Goal: Transaction & Acquisition: Book appointment/travel/reservation

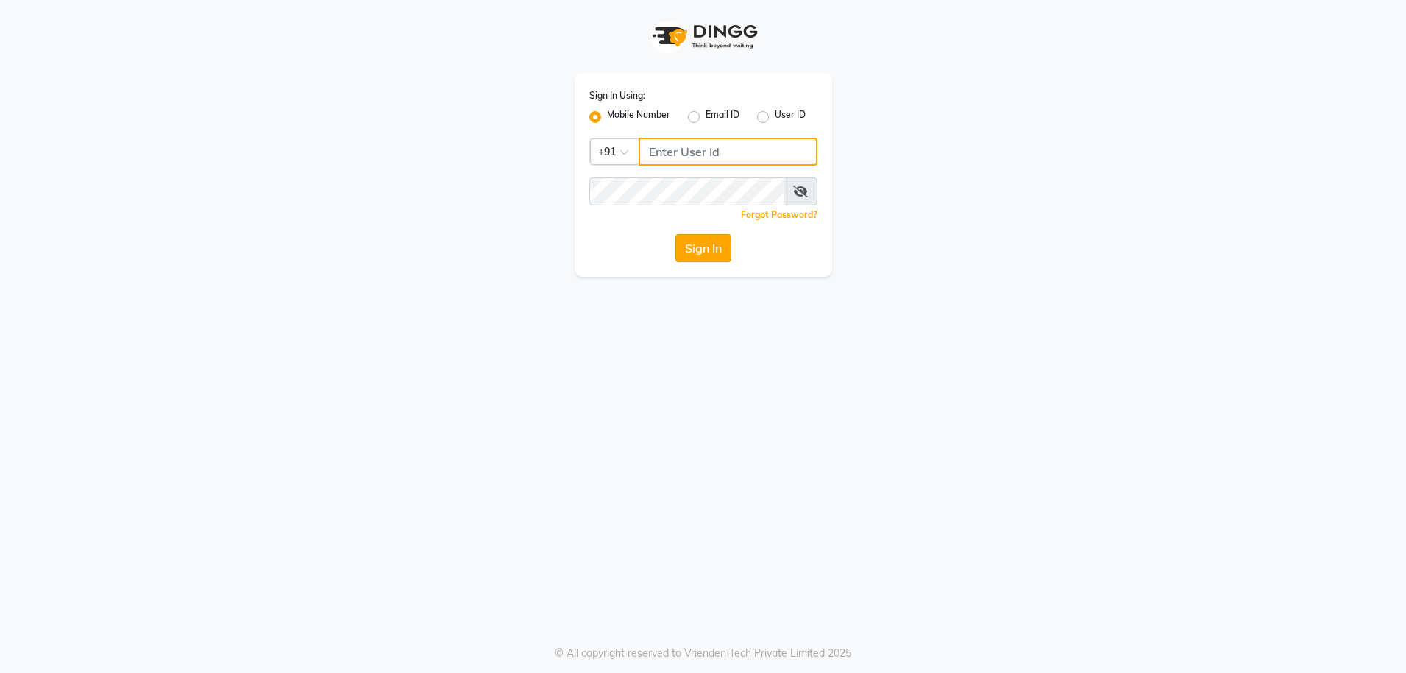
type input "8979810348"
click at [694, 247] on button "Sign In" at bounding box center [704, 248] width 56 height 28
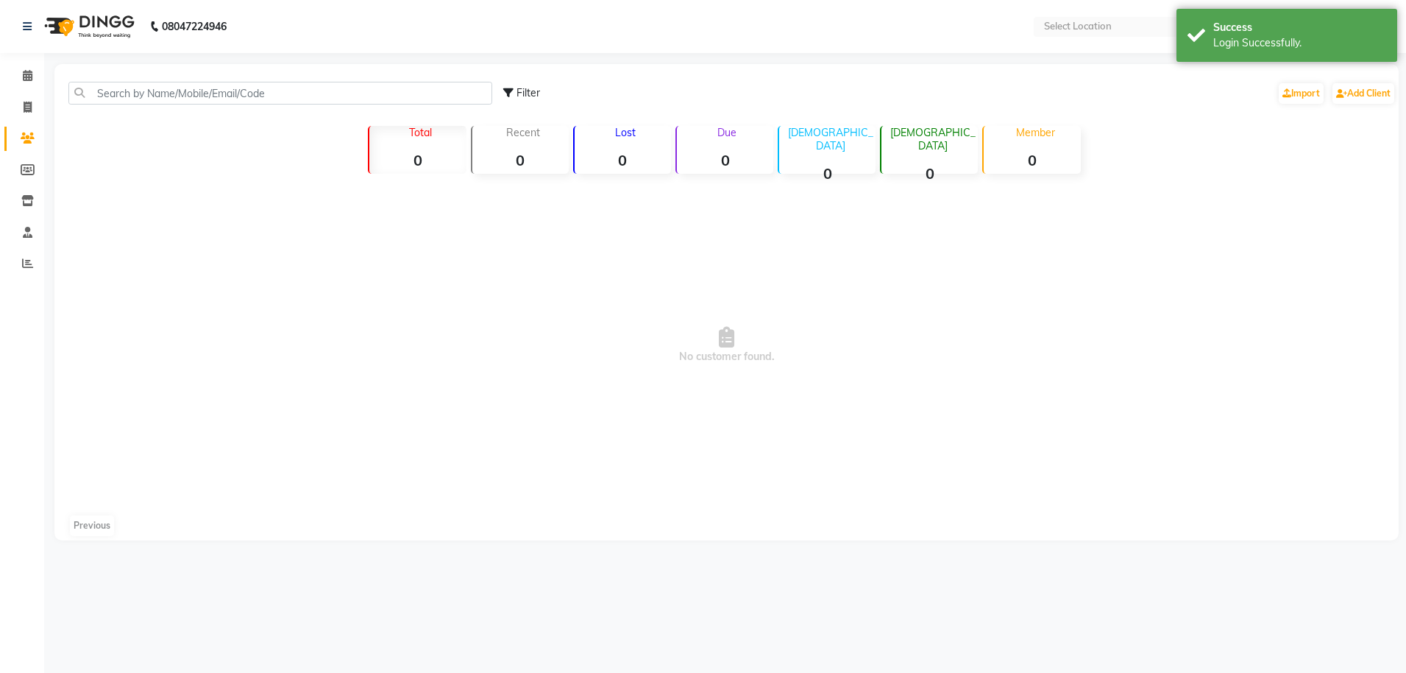
select select "en"
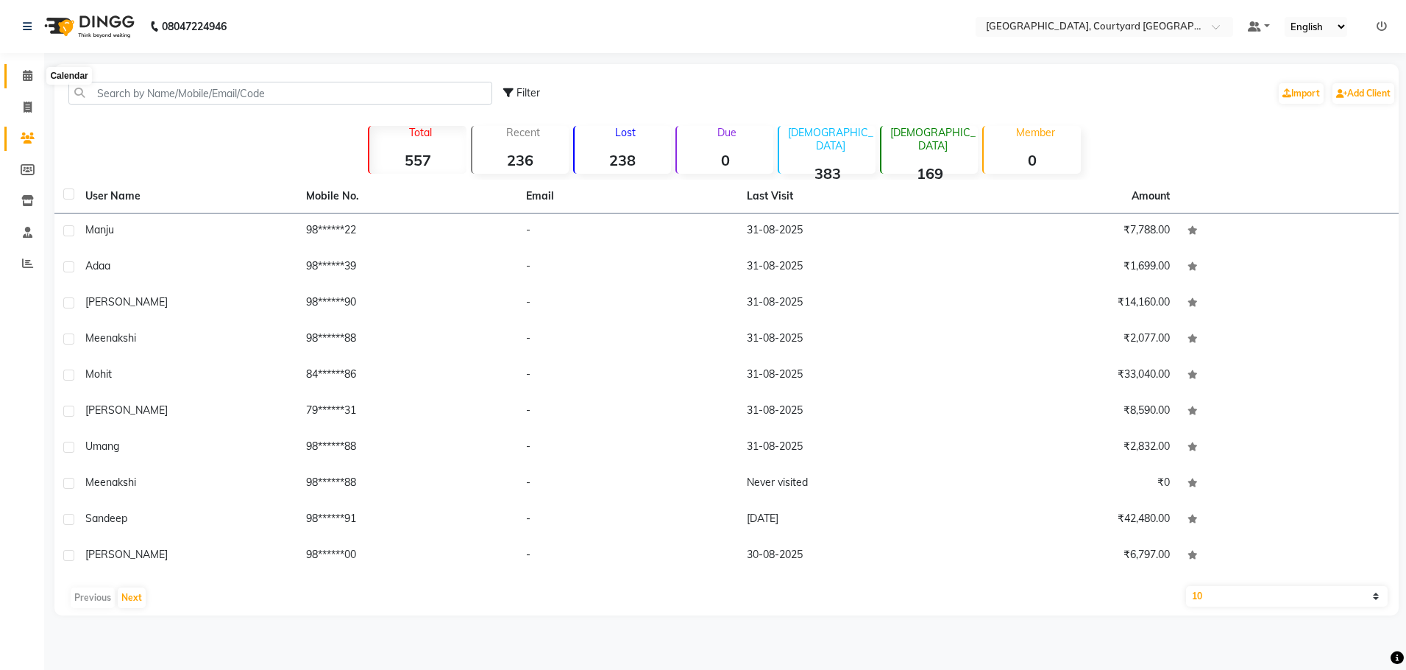
click at [24, 74] on icon at bounding box center [28, 75] width 10 height 11
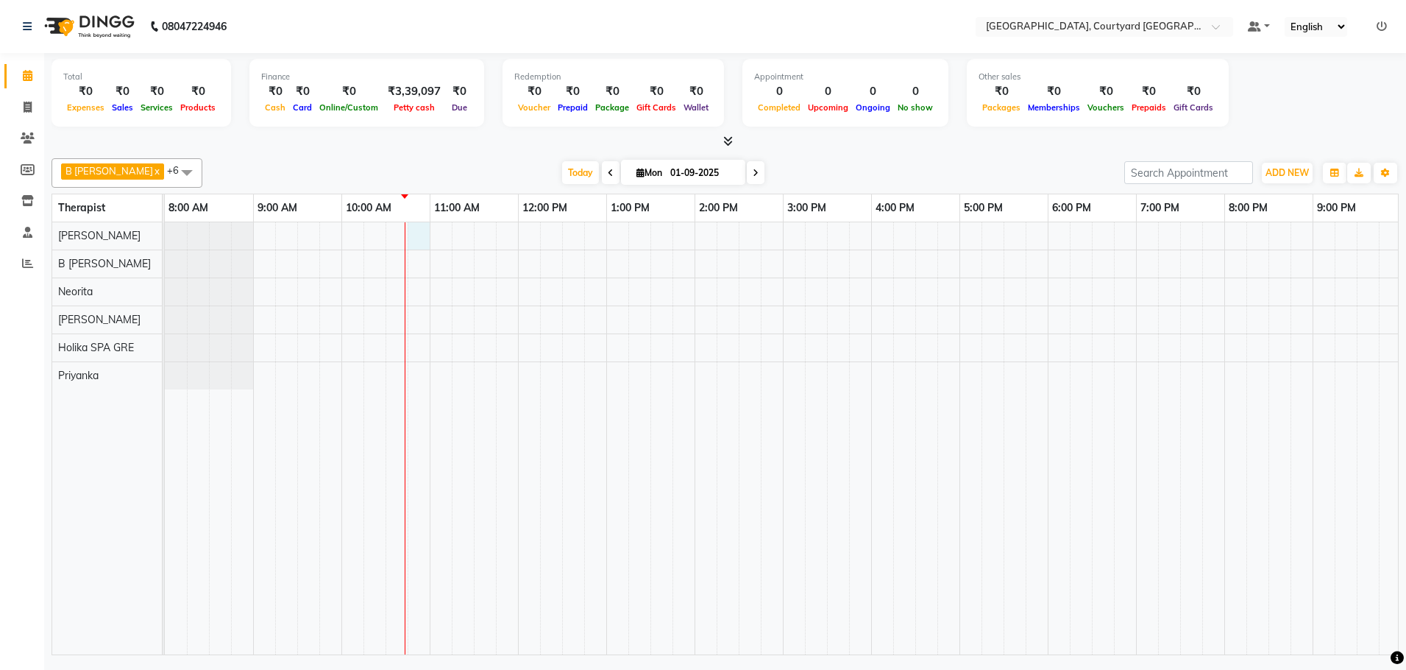
click at [425, 238] on div at bounding box center [871, 438] width 1413 height 432
select select "70579"
select select "tentative"
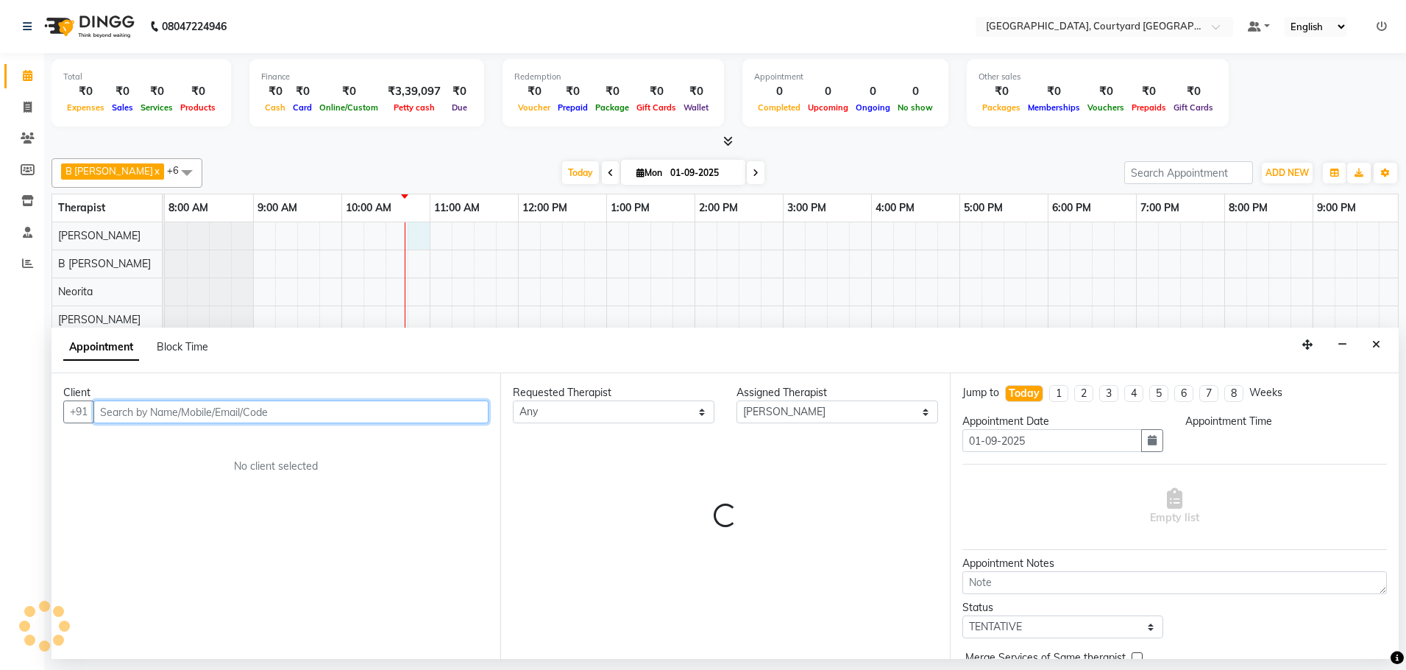
select select "645"
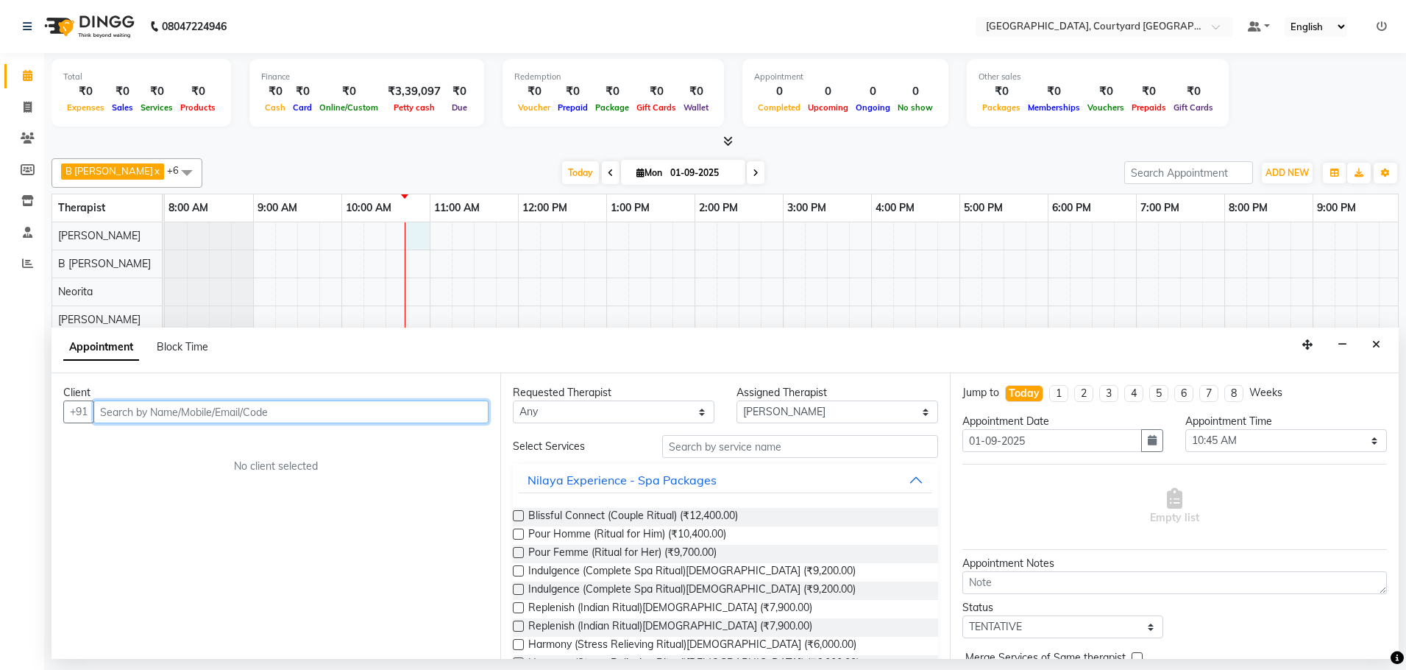
click at [132, 412] on input "text" at bounding box center [290, 411] width 395 height 23
type input "a"
type input "Adaa"
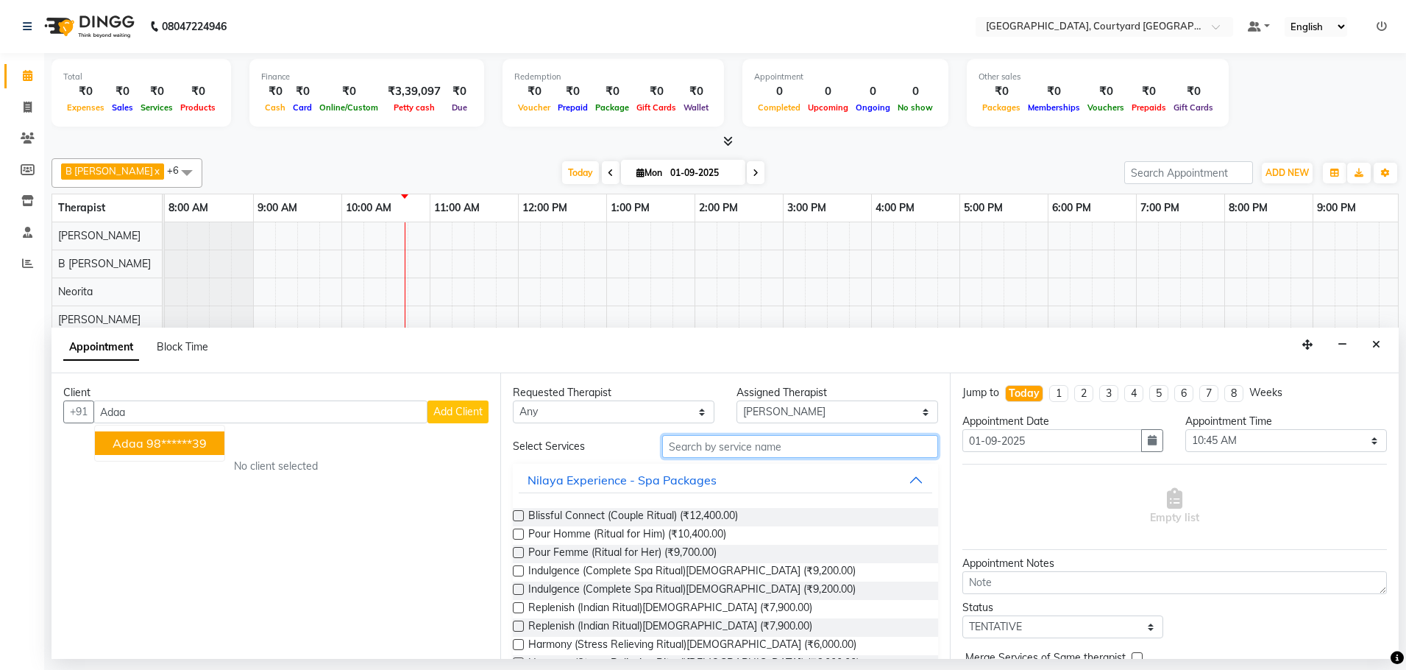
click at [705, 446] on input "text" at bounding box center [800, 446] width 276 height 23
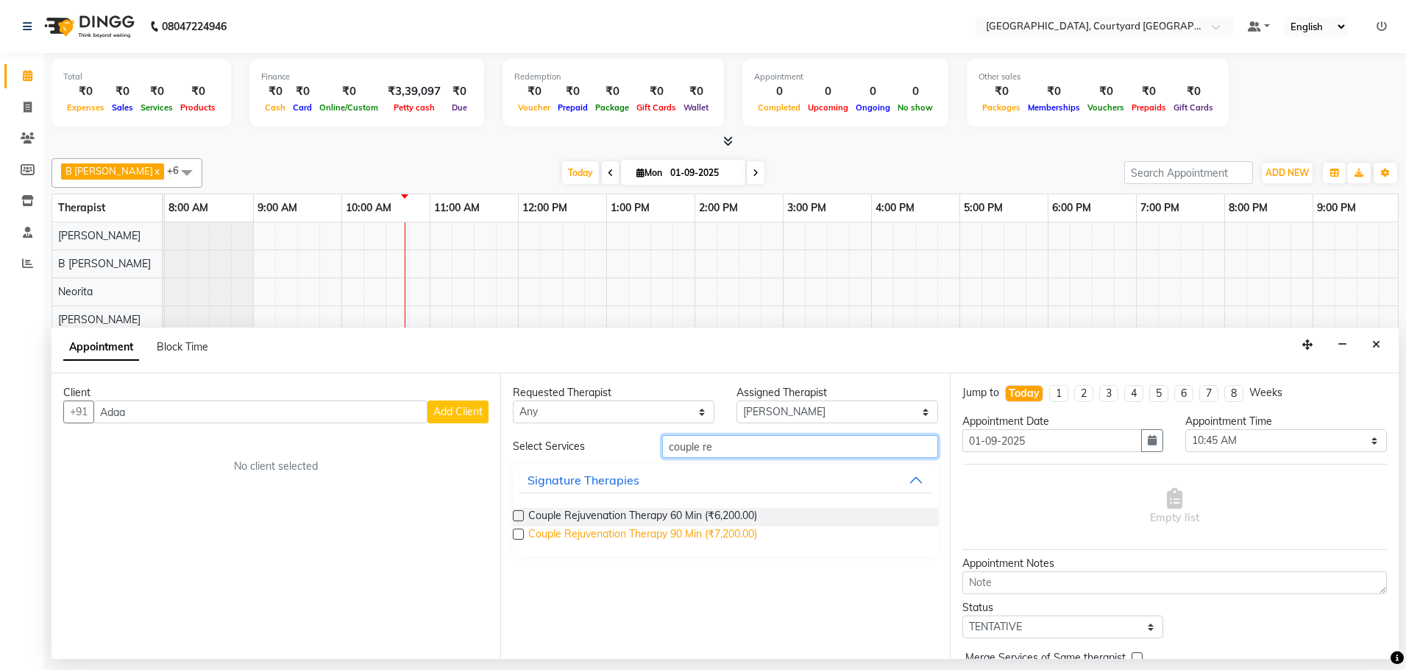
type input "couple re"
click at [676, 533] on span "Couple Rejuvenation Therapy 90 Min (₹7,200.00)" at bounding box center [642, 535] width 229 height 18
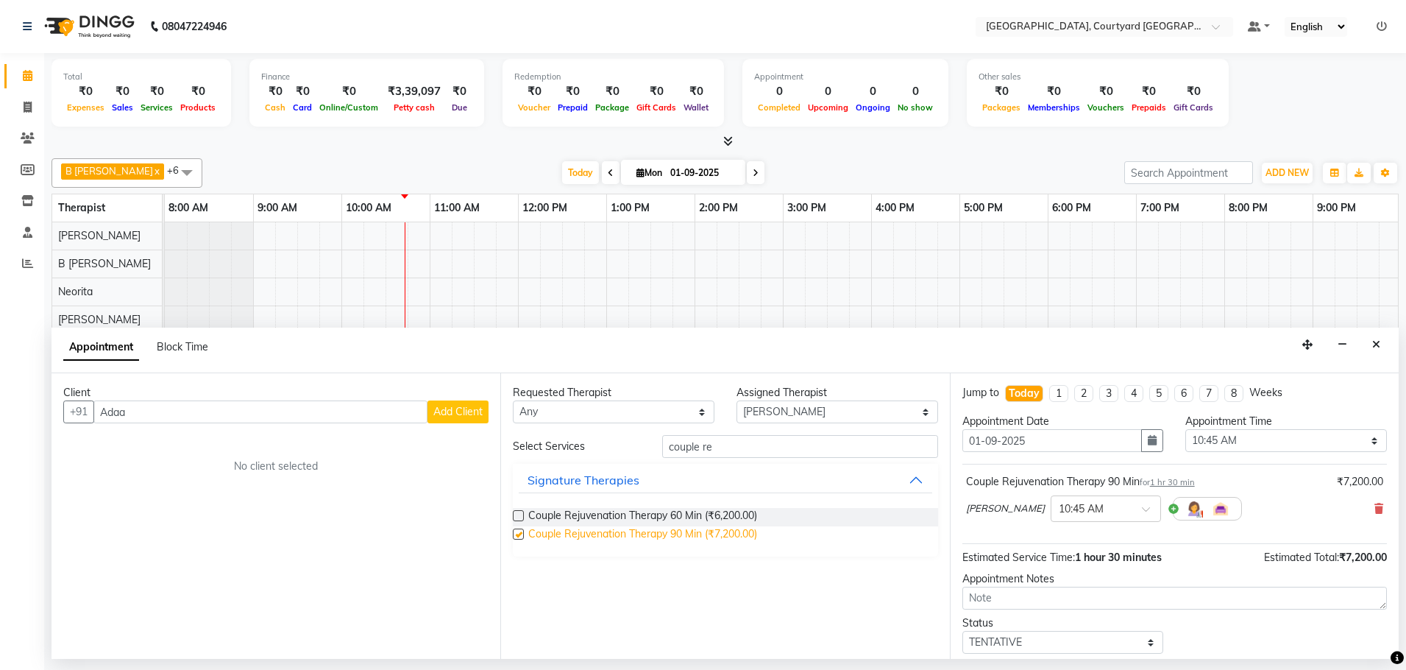
checkbox input "false"
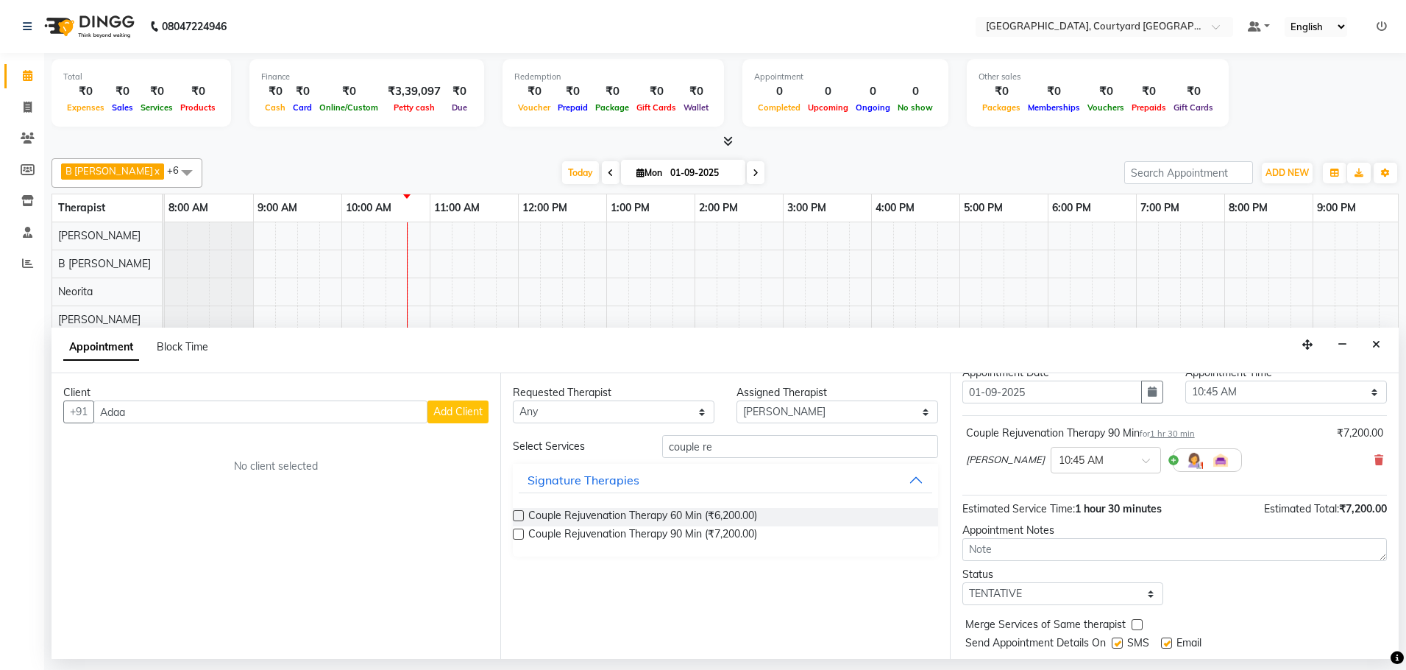
scroll to position [89, 0]
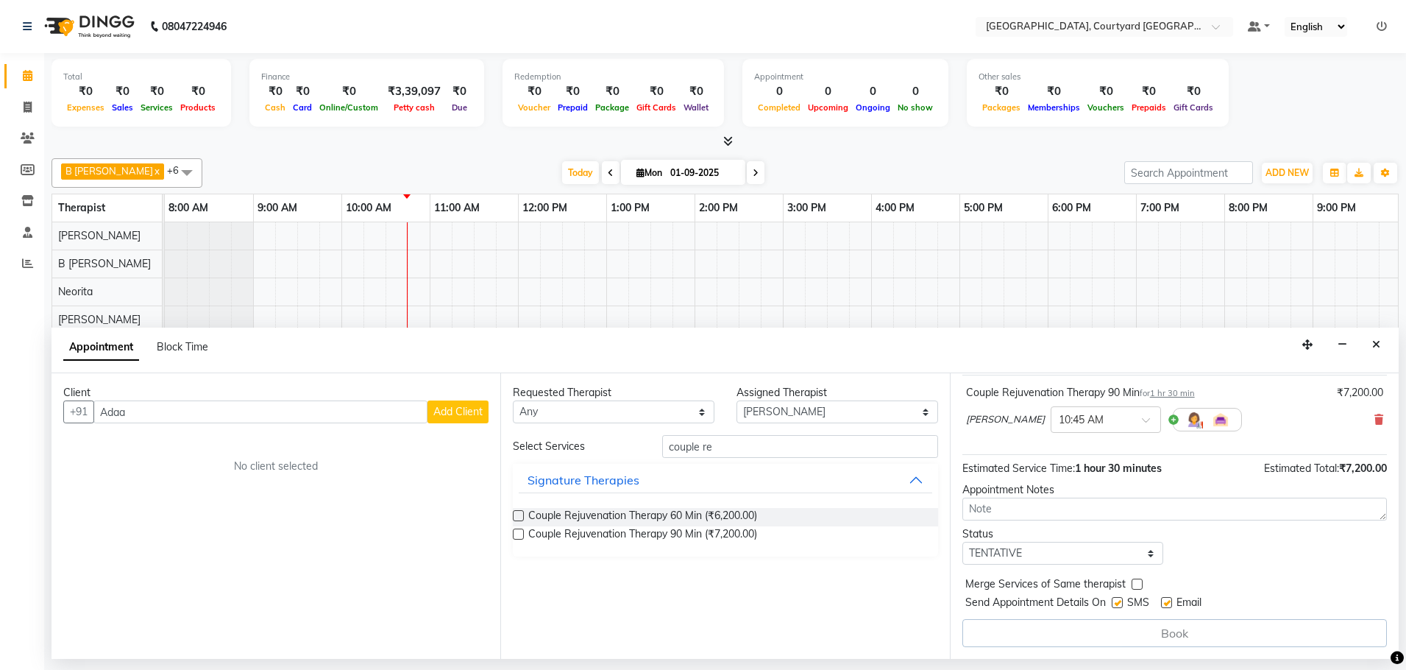
click at [455, 410] on span "Add Client" at bounding box center [457, 411] width 49 height 13
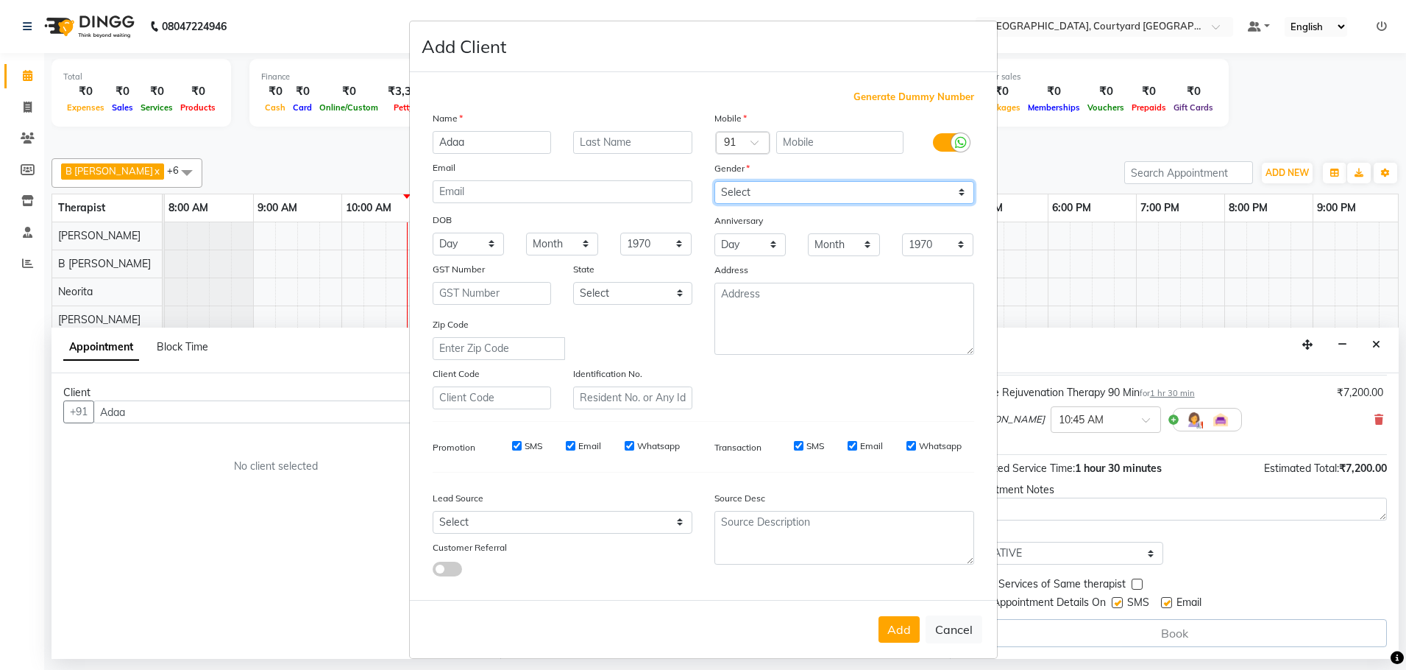
click at [729, 189] on select "Select [DEMOGRAPHIC_DATA] [DEMOGRAPHIC_DATA] Other Prefer Not To Say" at bounding box center [845, 192] width 260 height 23
select select "[DEMOGRAPHIC_DATA]"
click at [715, 181] on select "Select [DEMOGRAPHIC_DATA] [DEMOGRAPHIC_DATA] Other Prefer Not To Say" at bounding box center [845, 192] width 260 height 23
click at [801, 141] on input "text" at bounding box center [839, 142] width 127 height 23
type input "9833569639"
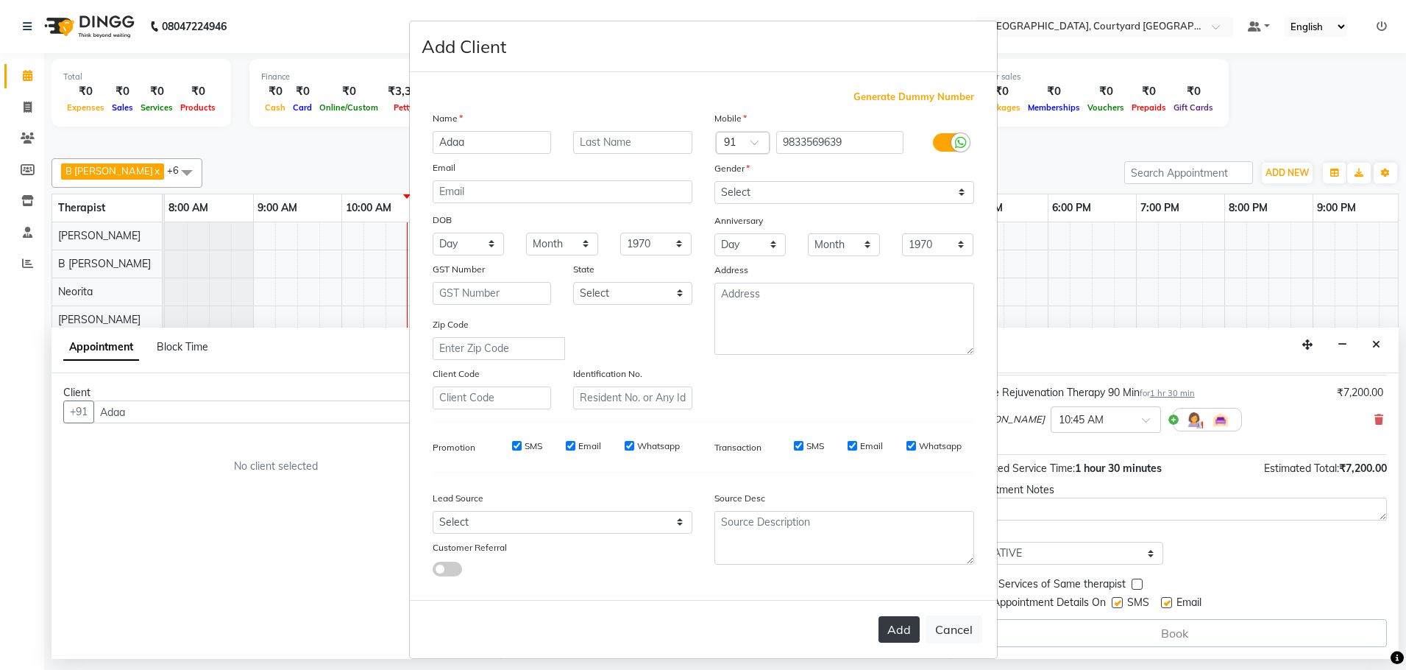
click at [900, 632] on button "Add" at bounding box center [899, 629] width 41 height 26
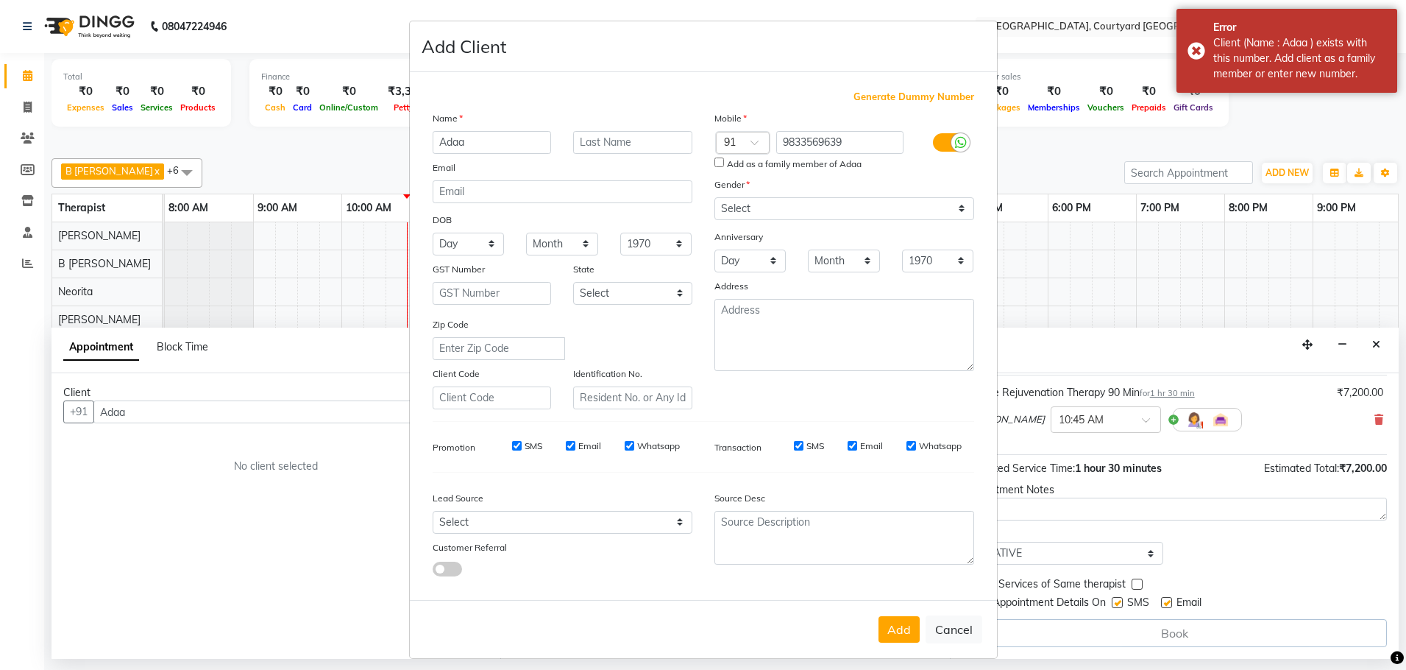
click at [715, 157] on input "Add as a family member of Adaa" at bounding box center [720, 162] width 10 height 10
checkbox input "true"
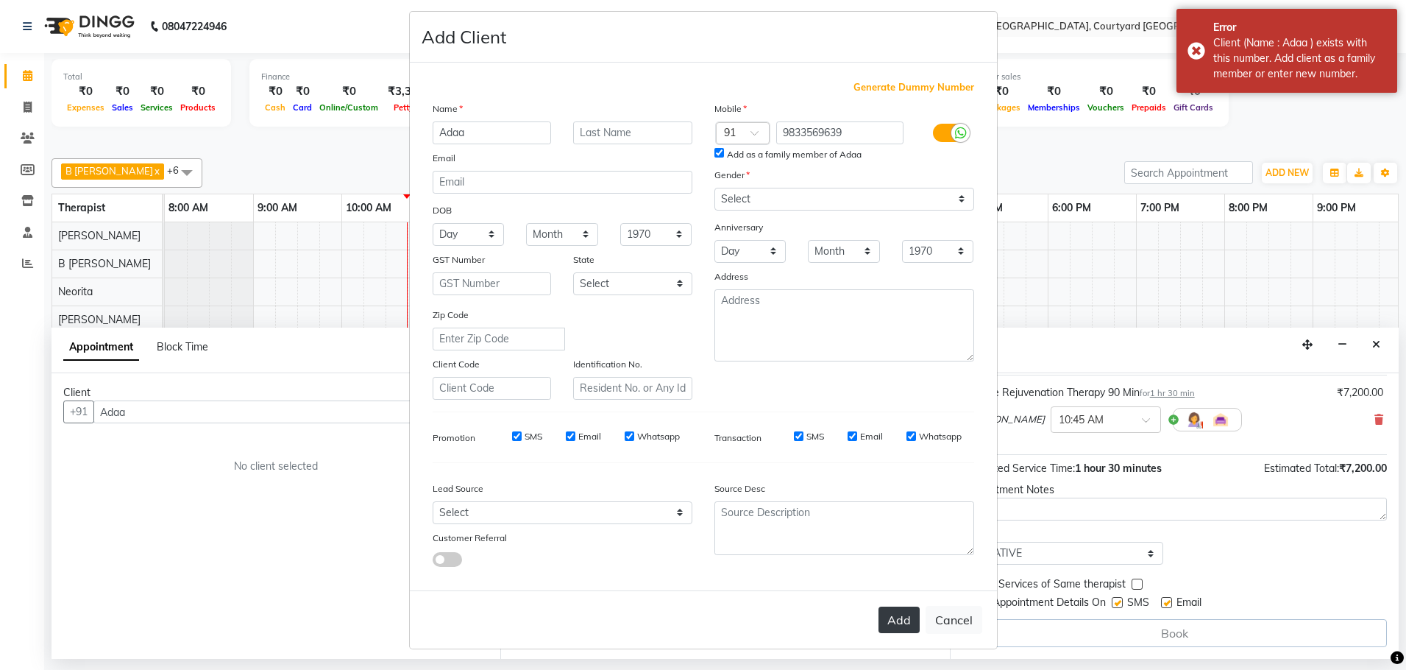
click at [894, 623] on button "Add" at bounding box center [899, 619] width 41 height 26
type input "98******39"
select select
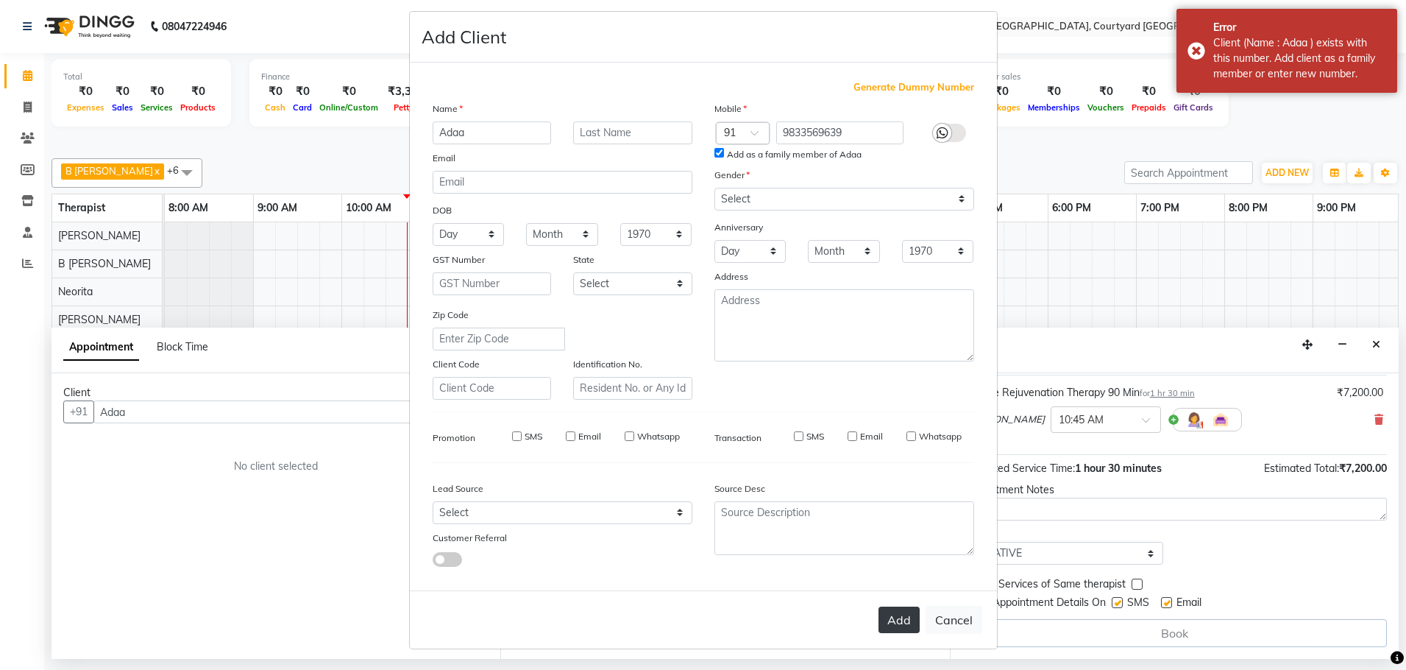
select select
checkbox input "false"
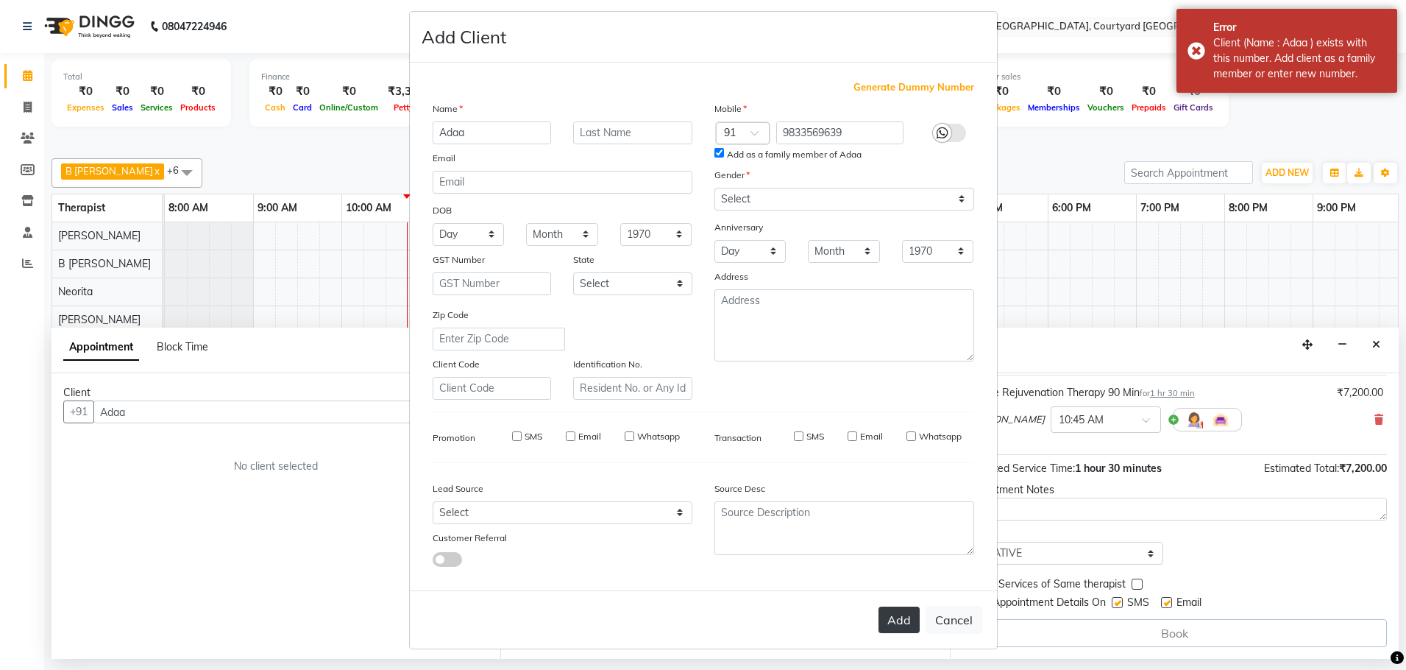
checkbox input "false"
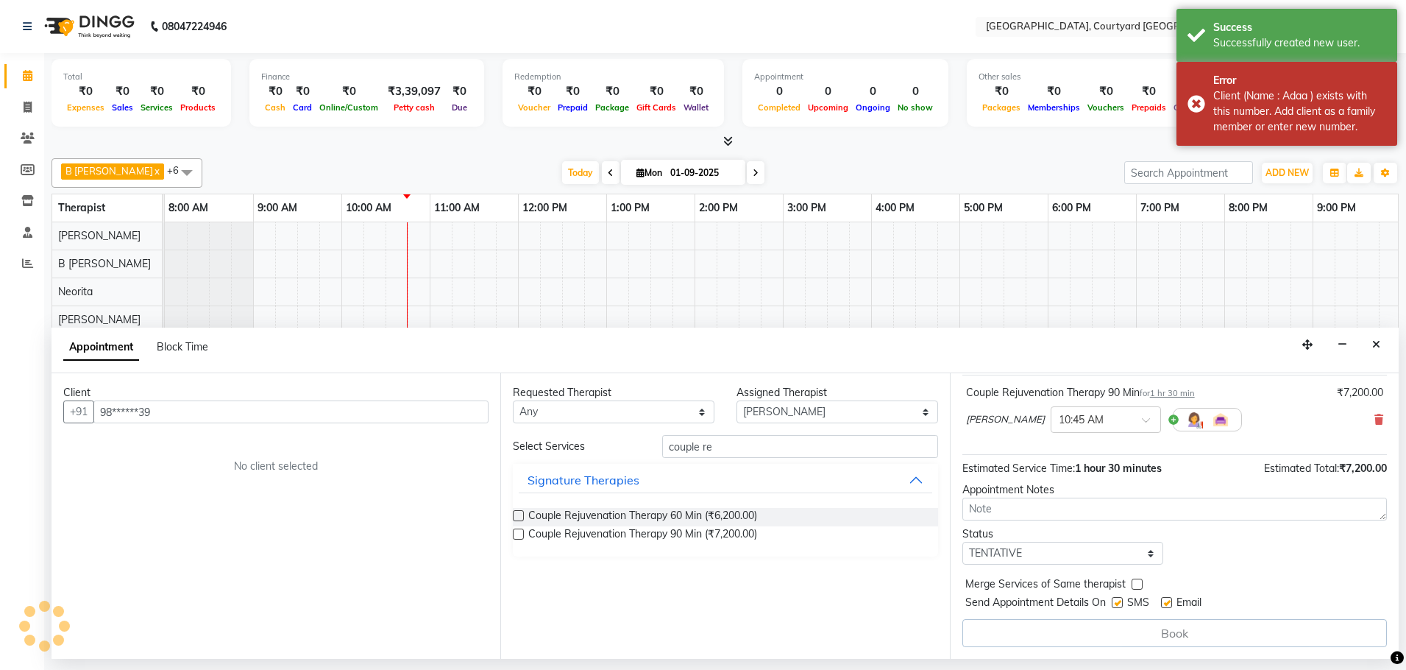
scroll to position [88, 0]
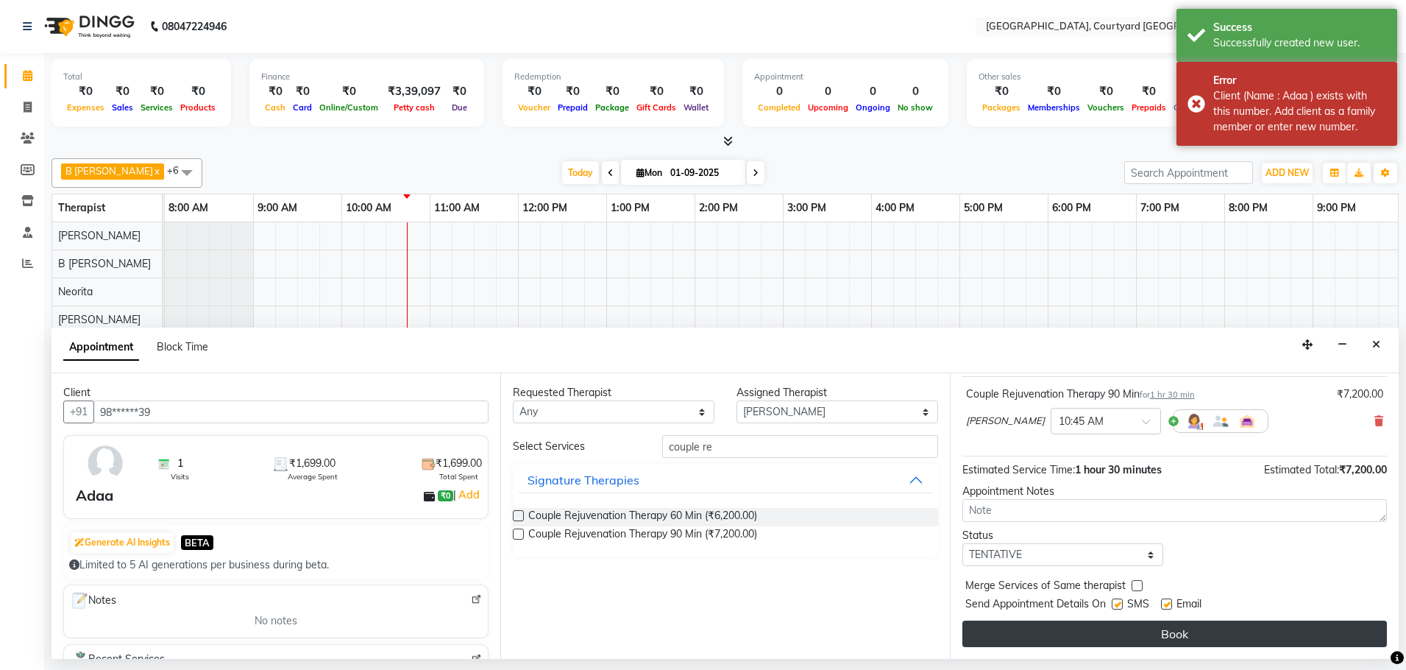
click at [1171, 631] on button "Book" at bounding box center [1175, 633] width 425 height 26
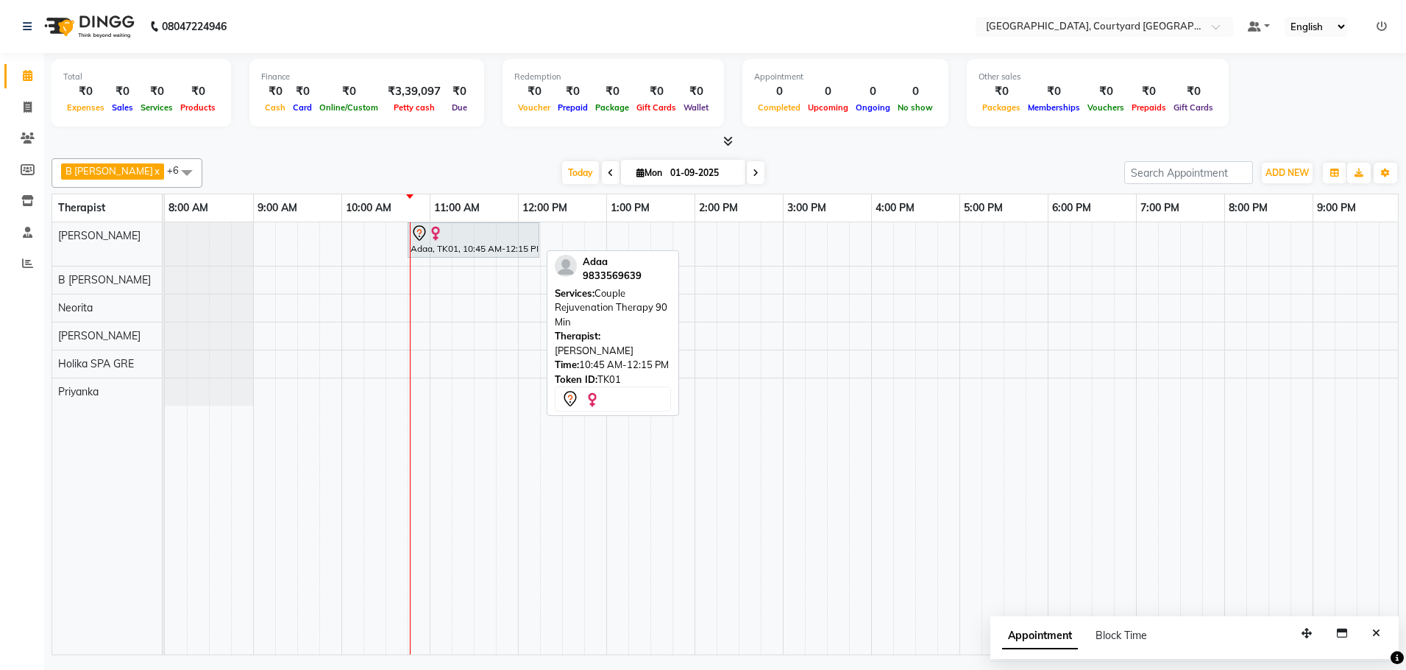
click at [453, 245] on div "Adaa, TK01, 10:45 AM-12:15 PM, Couple Rejuvenation Therapy 90 Min" at bounding box center [473, 239] width 129 height 31
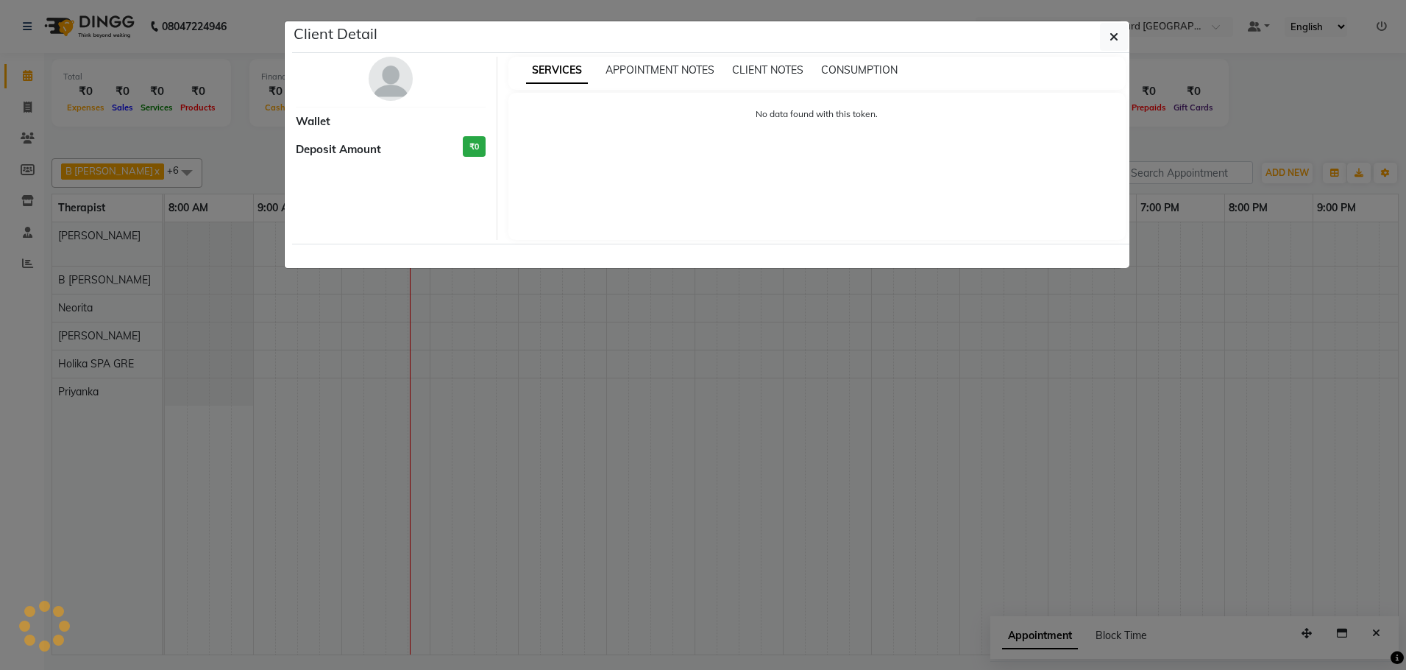
select select "7"
